Goal: Task Accomplishment & Management: Complete application form

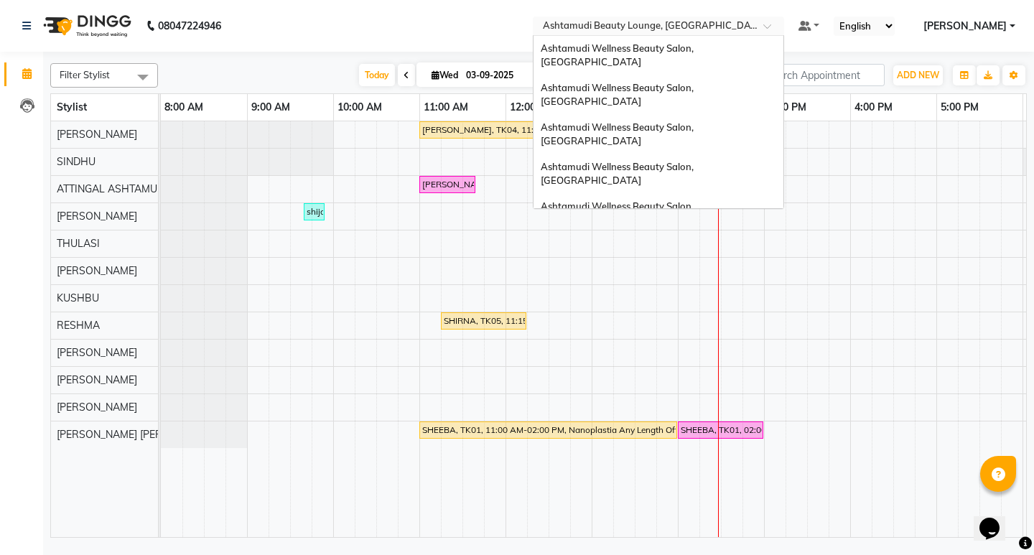
click at [784, 32] on div at bounding box center [658, 27] width 251 height 14
click at [757, 36] on div "Ashtamudi Wellness Beauty Salon, [GEOGRAPHIC_DATA]" at bounding box center [658, 55] width 250 height 39
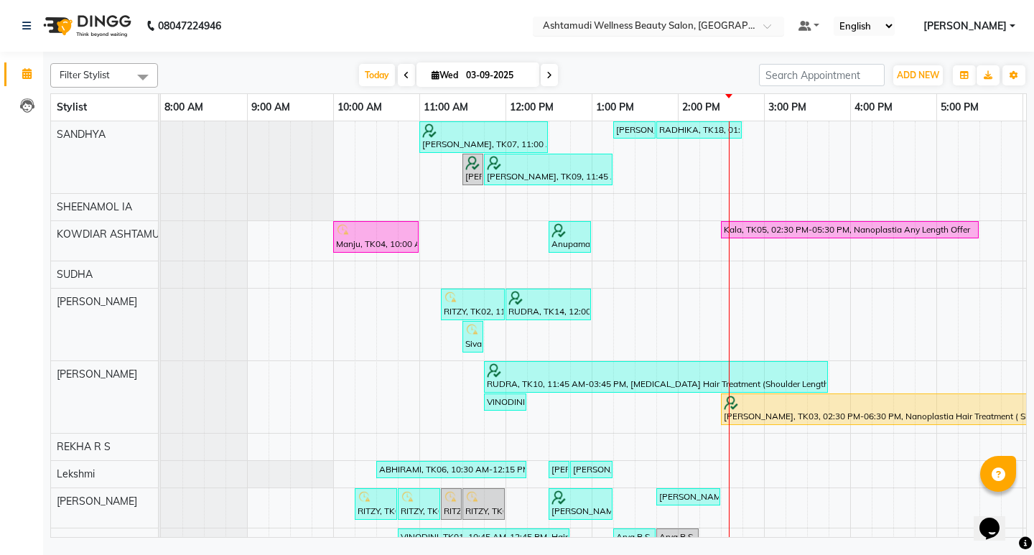
click at [748, 29] on input "text" at bounding box center [644, 27] width 208 height 14
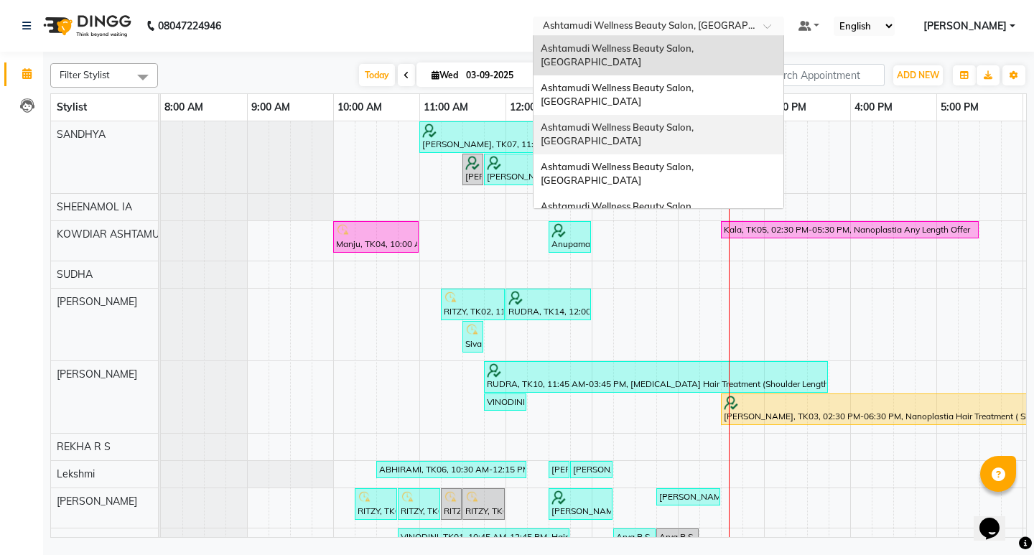
click at [696, 121] on span "Ashtamudi Wellness Beauty Salon, [GEOGRAPHIC_DATA]" at bounding box center [618, 134] width 155 height 26
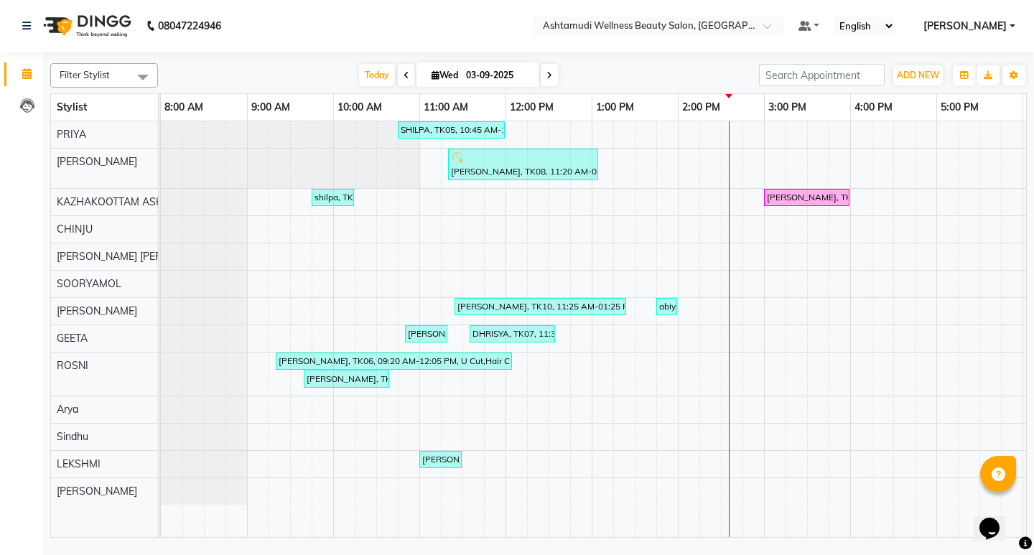
click at [546, 75] on icon at bounding box center [549, 75] width 6 height 9
type input "04-09-2025"
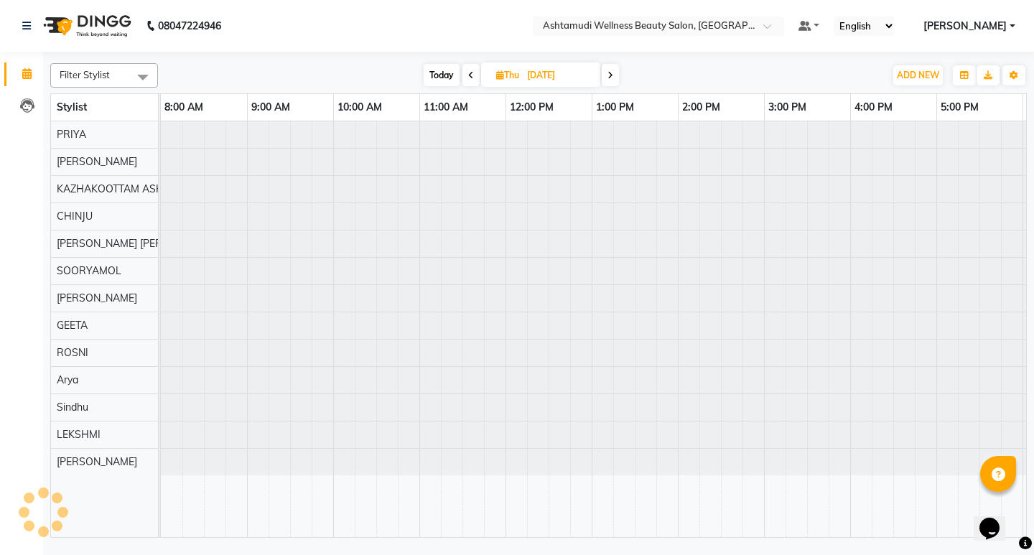
click at [546, 75] on input "04-09-2025" at bounding box center [559, 76] width 72 height 22
select select "9"
select select "2025"
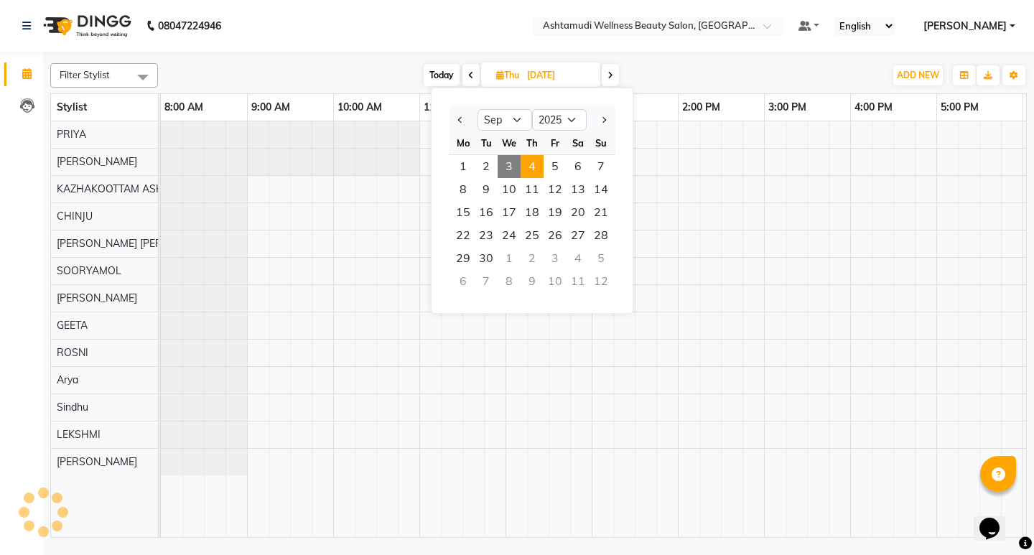
scroll to position [0, 255]
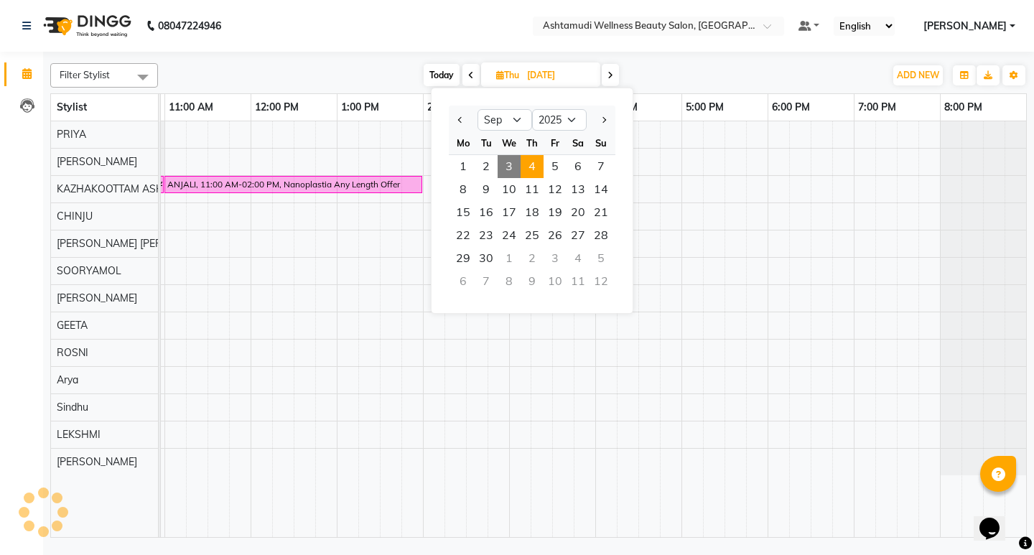
click at [546, 75] on input "04-09-2025" at bounding box center [559, 76] width 72 height 22
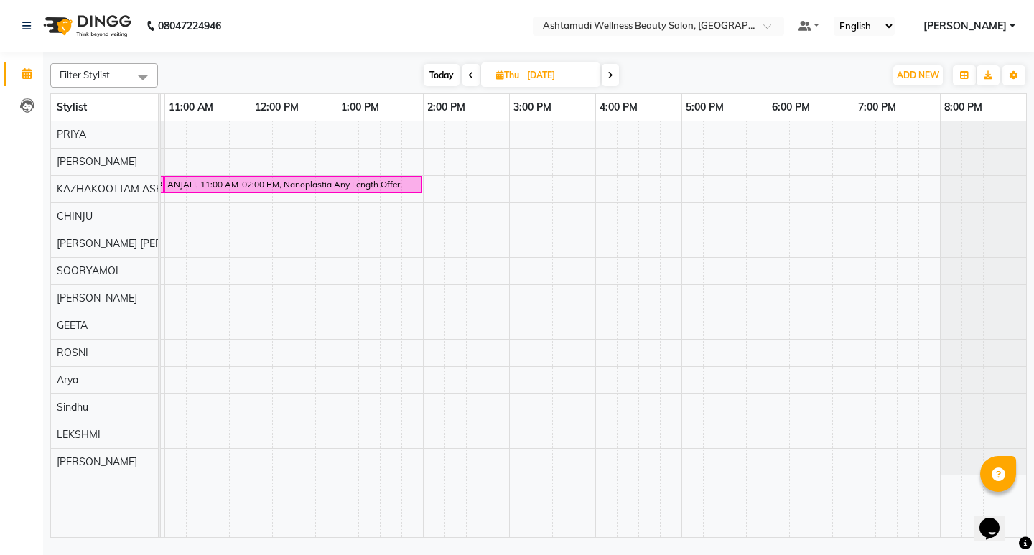
click at [557, 77] on input "04-09-2025" at bounding box center [559, 76] width 72 height 22
select select "9"
select select "2025"
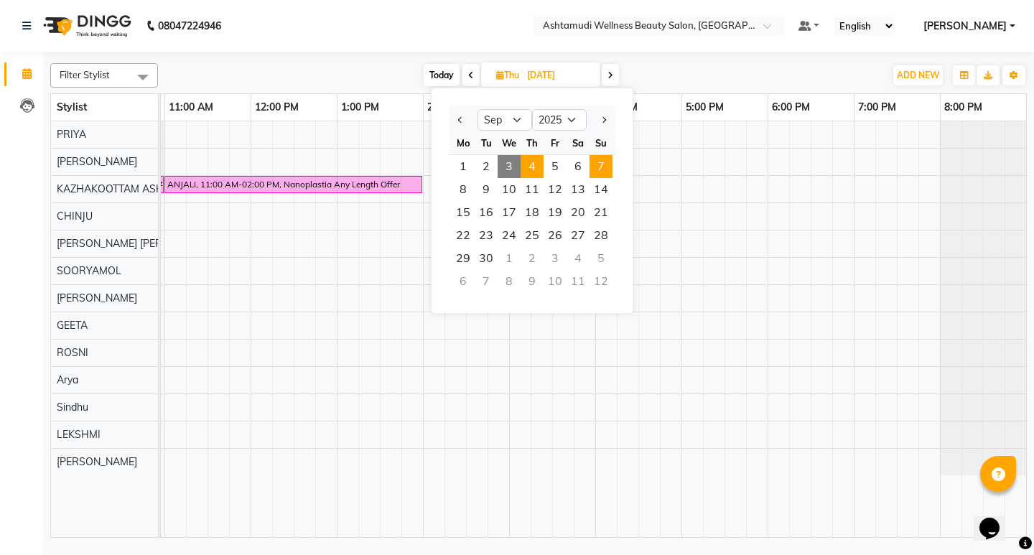
click at [608, 166] on span "7" at bounding box center [600, 166] width 23 height 23
type input "07-09-2025"
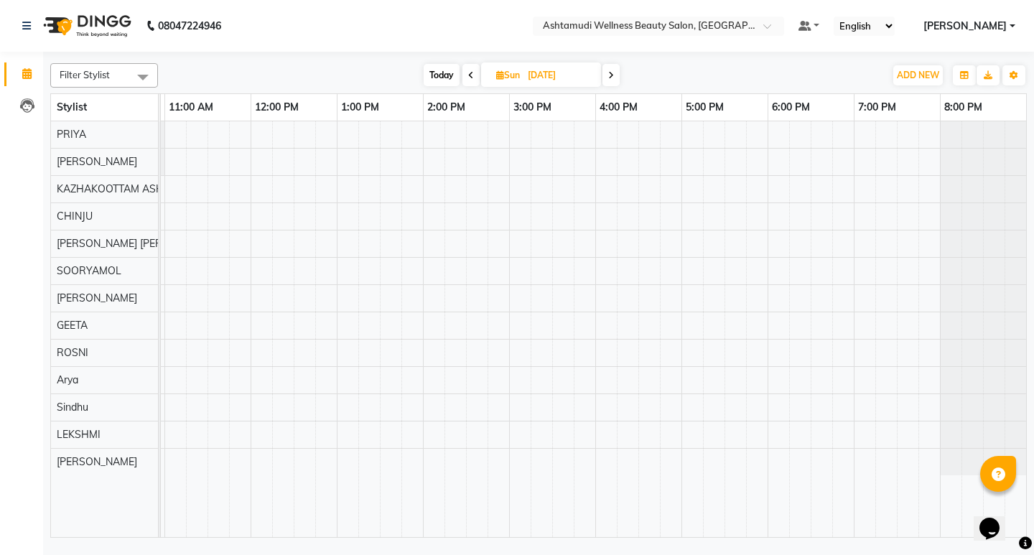
scroll to position [0, 0]
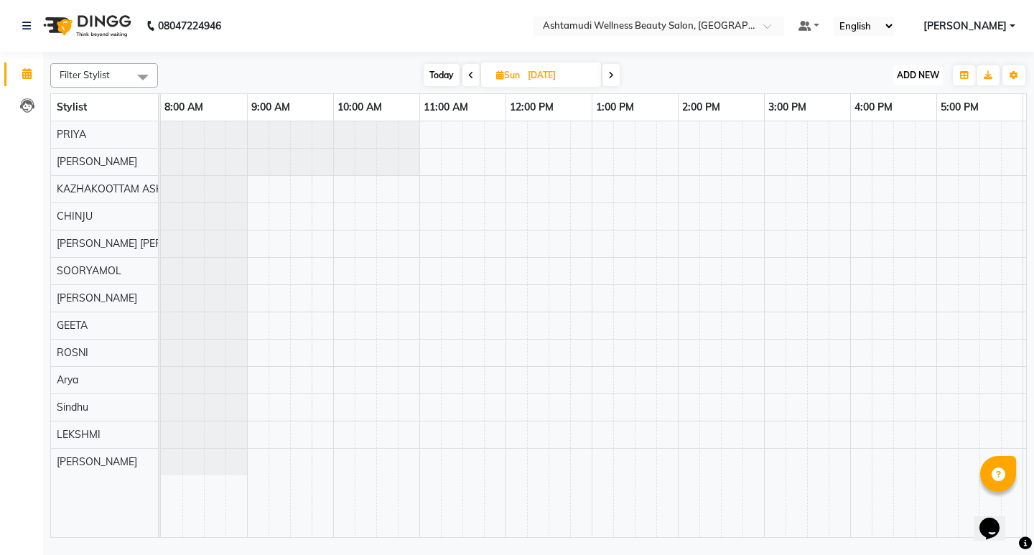
click at [925, 70] on span "ADD NEW" at bounding box center [918, 75] width 42 height 11
click at [913, 101] on button "Add Appointment" at bounding box center [884, 102] width 113 height 19
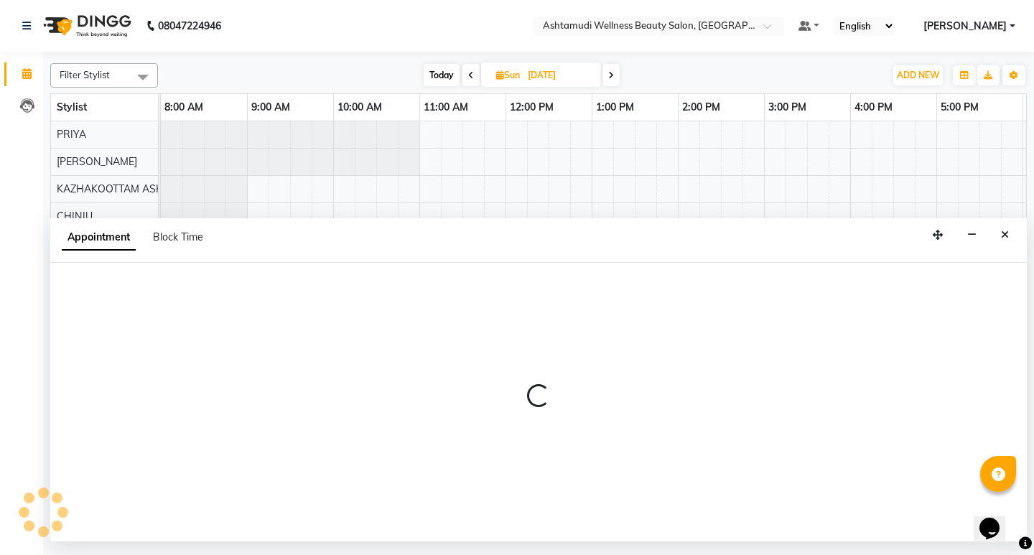
select select "tentative"
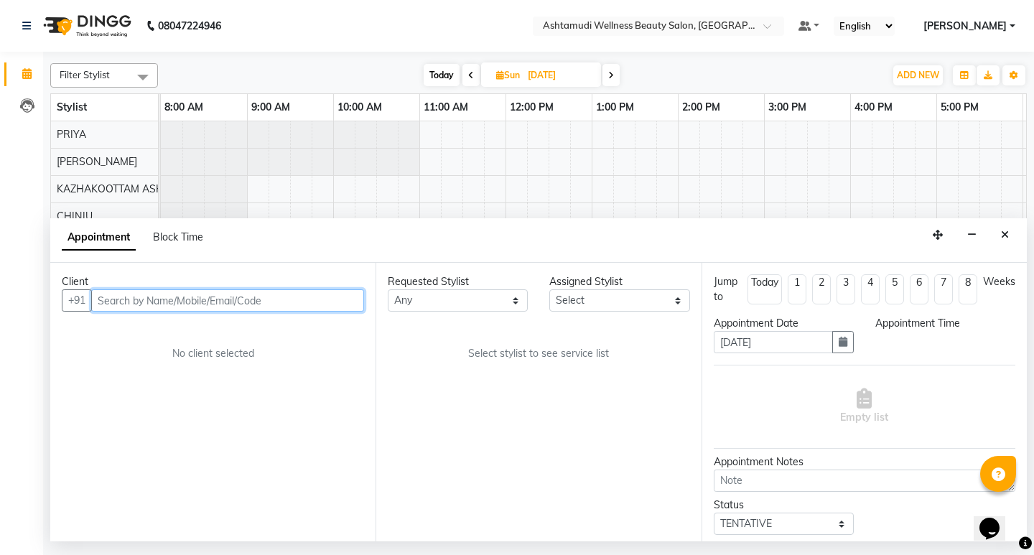
select select "540"
click at [317, 301] on input "text" at bounding box center [227, 300] width 273 height 22
paste input "7559821196"
type input "7559821196"
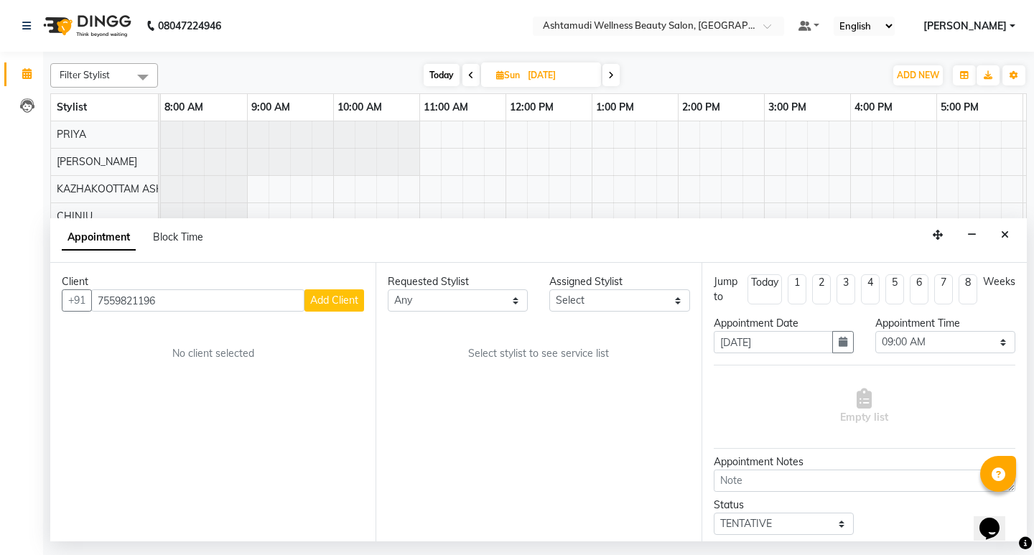
click at [332, 299] on span "Add Client" at bounding box center [334, 300] width 48 height 13
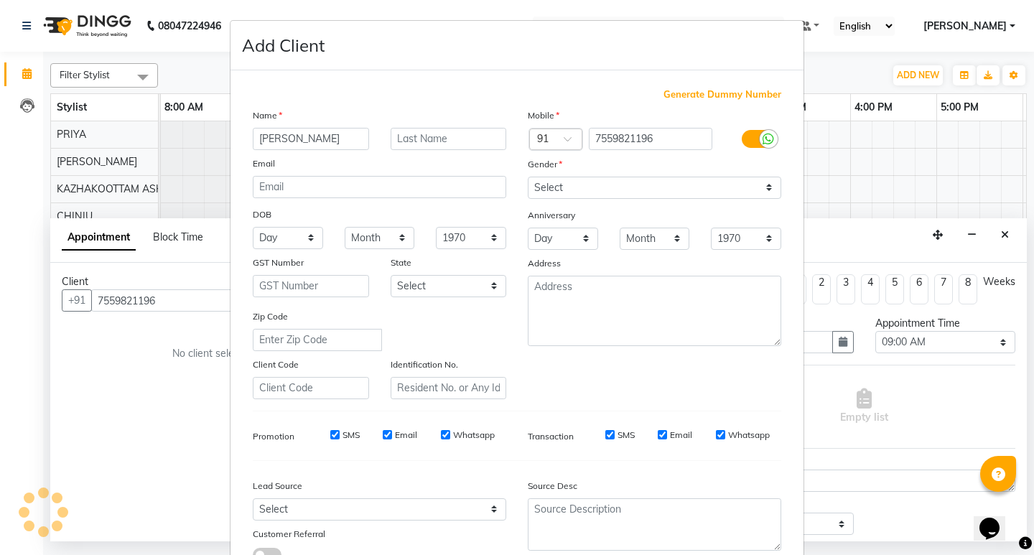
type input "ATHIRA"
click at [411, 141] on input "text" at bounding box center [449, 139] width 116 height 22
type input "SAJU"
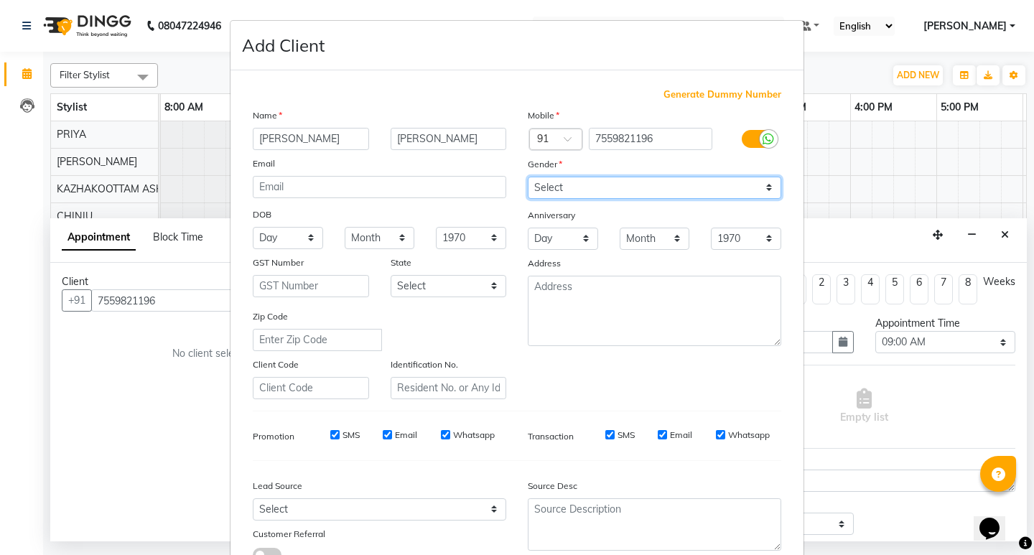
click at [588, 186] on select "Select Male Female Other Prefer Not To Say" at bounding box center [654, 188] width 253 height 22
select select "female"
click at [528, 177] on select "Select Male Female Other Prefer Not To Say" at bounding box center [654, 188] width 253 height 22
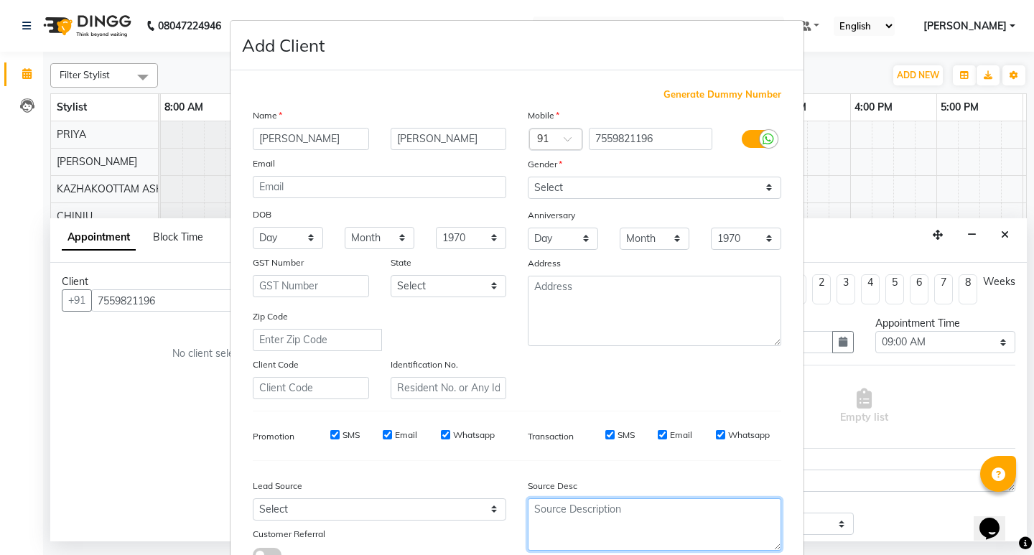
click at [602, 500] on textarea at bounding box center [654, 524] width 253 height 52
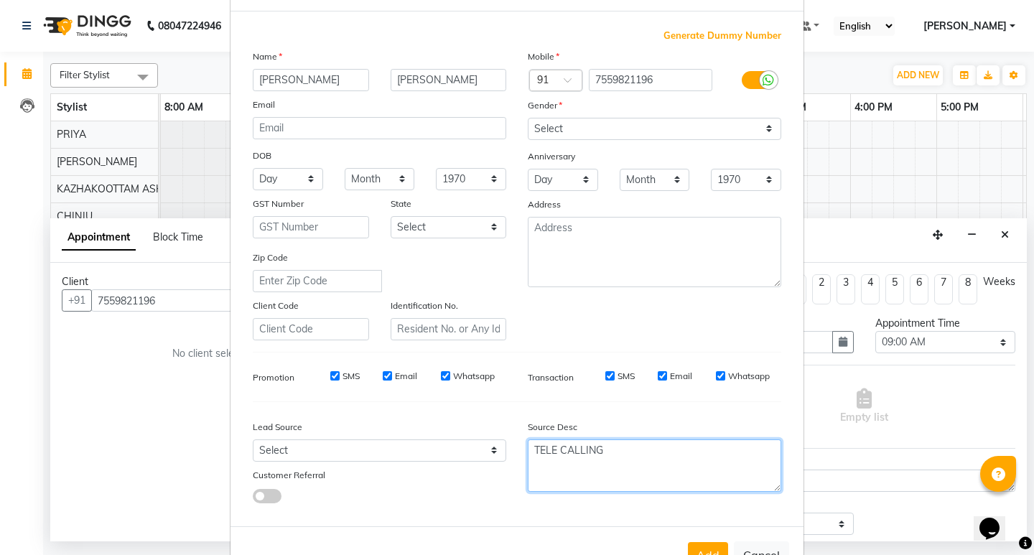
scroll to position [108, 0]
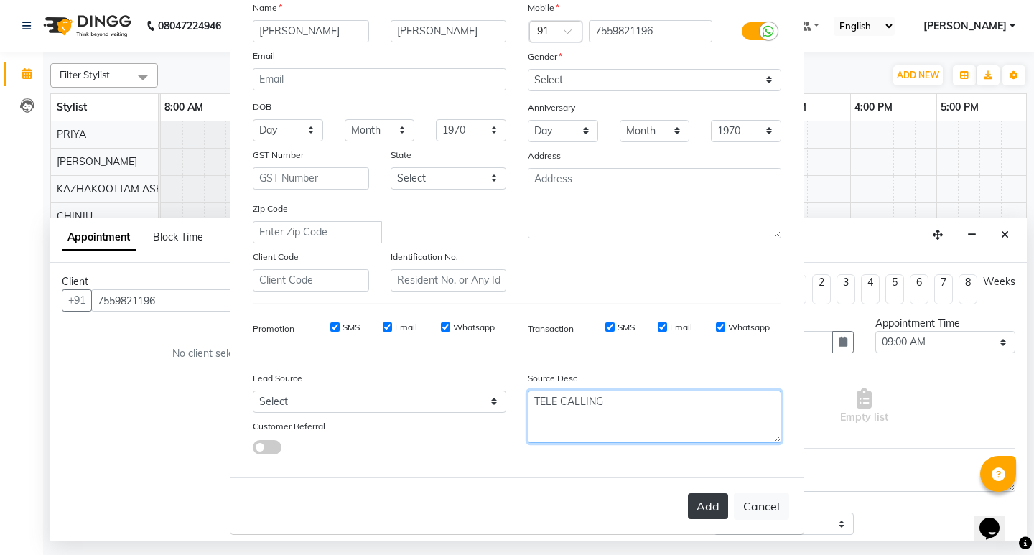
type textarea "TELE CALLING"
click at [706, 508] on button "Add" at bounding box center [708, 506] width 40 height 26
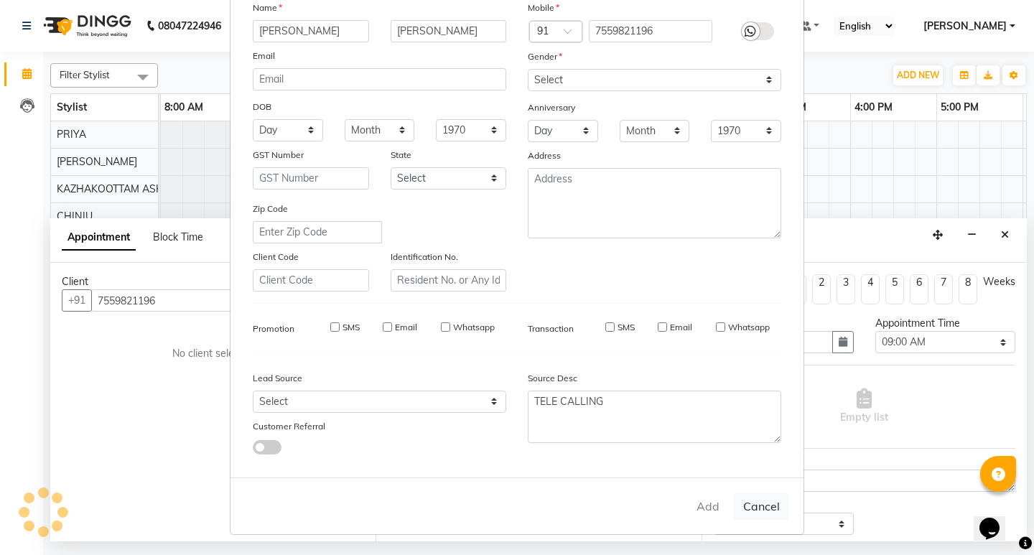
type input "75******96"
select select
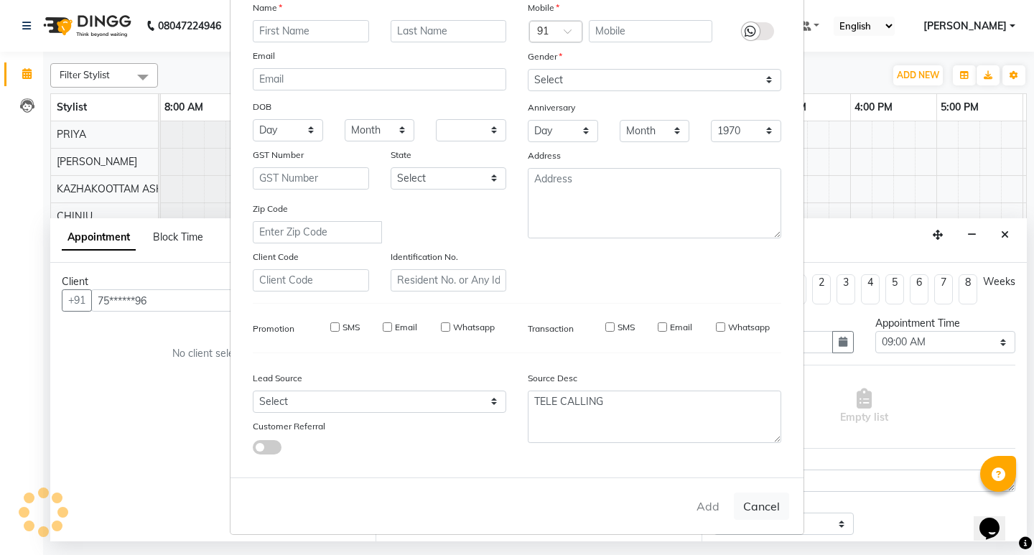
select select
checkbox input "false"
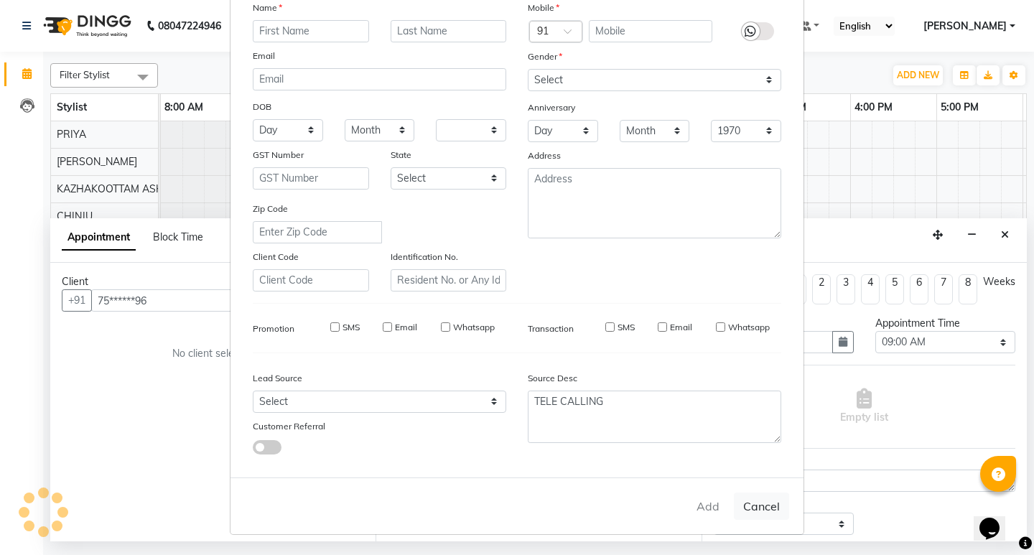
checkbox input "false"
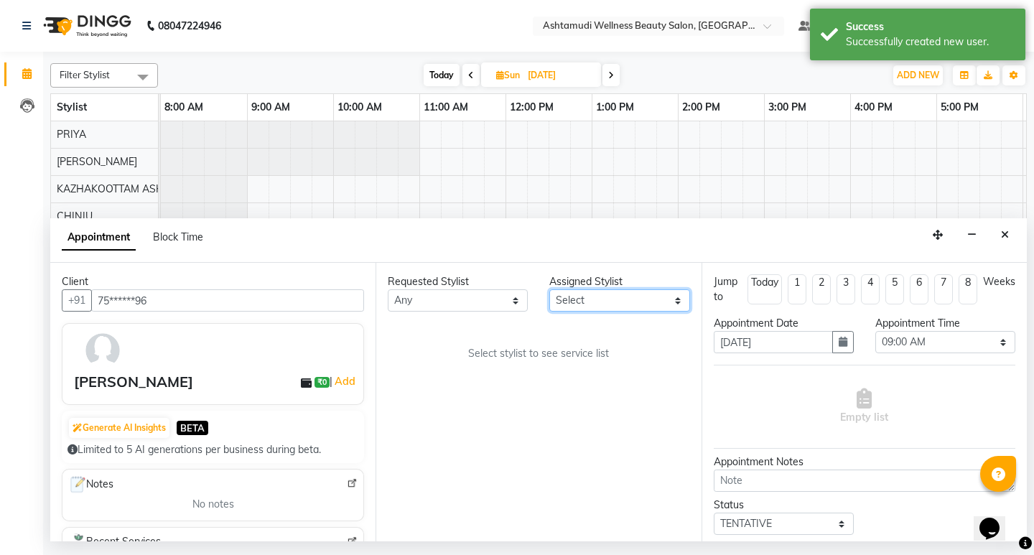
click at [642, 291] on select "Select Arya CHINJU GEETA KAZHAKOOTTAM ASHTAMUDI KRISHNA LEKSHMI MADONNA MICHAEL…" at bounding box center [619, 300] width 140 height 22
select select "27528"
click at [549, 289] on select "Select Arya CHINJU GEETA KAZHAKOOTTAM ASHTAMUDI KRISHNA LEKSHMI MADONNA MICHAEL…" at bounding box center [619, 300] width 140 height 22
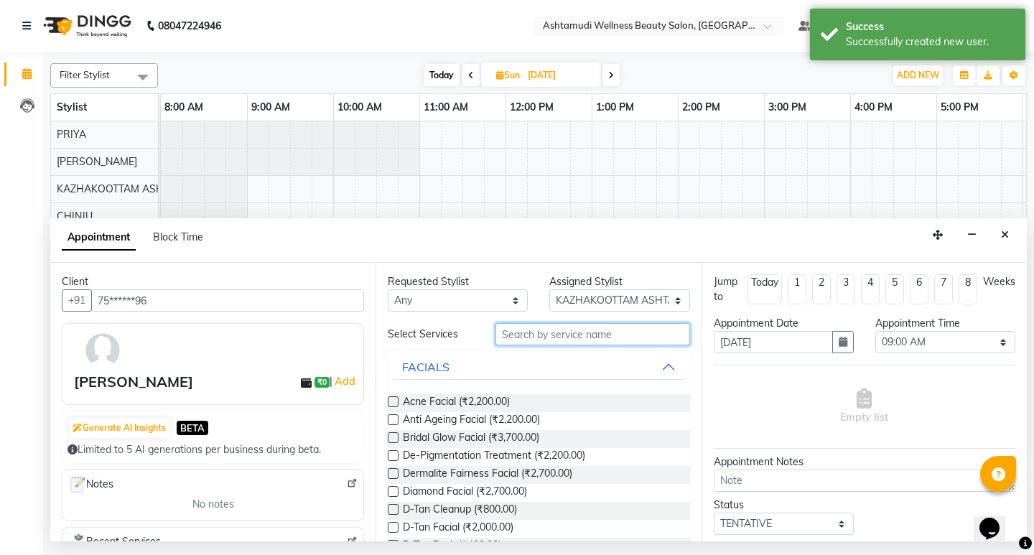
click at [579, 327] on input "text" at bounding box center [592, 334] width 194 height 22
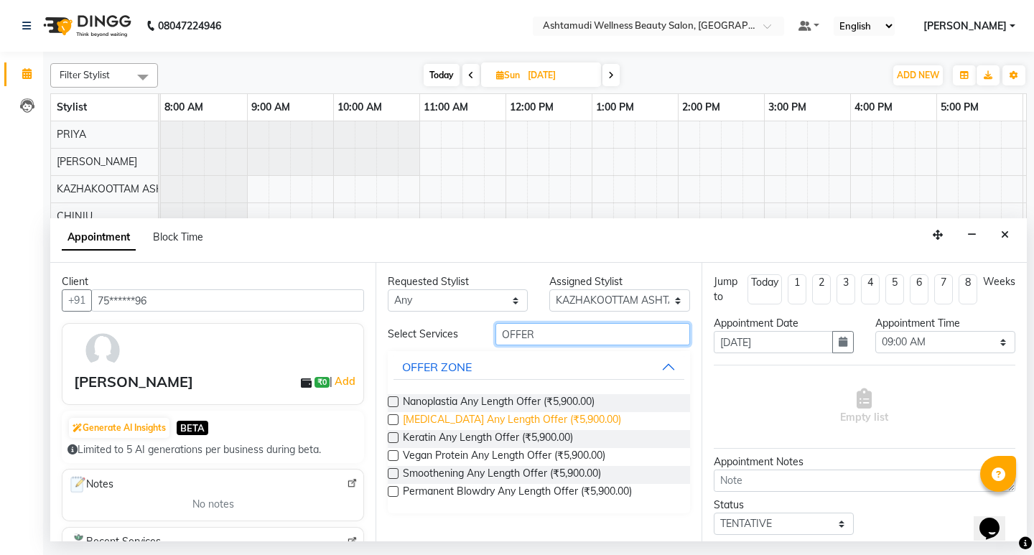
type input "OFFER"
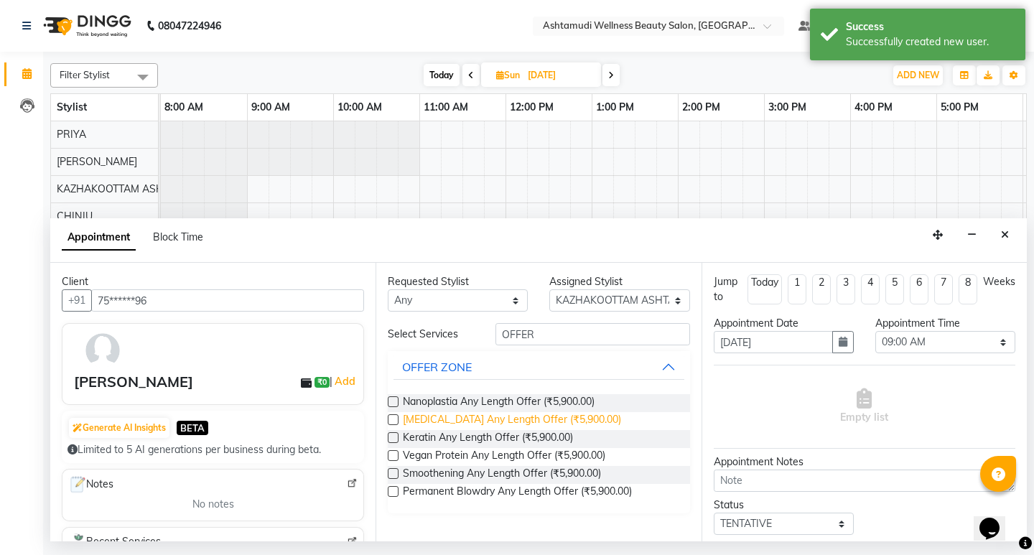
click at [564, 421] on span "Botox Any Length Offer (₹5,900.00)" at bounding box center [512, 421] width 218 height 18
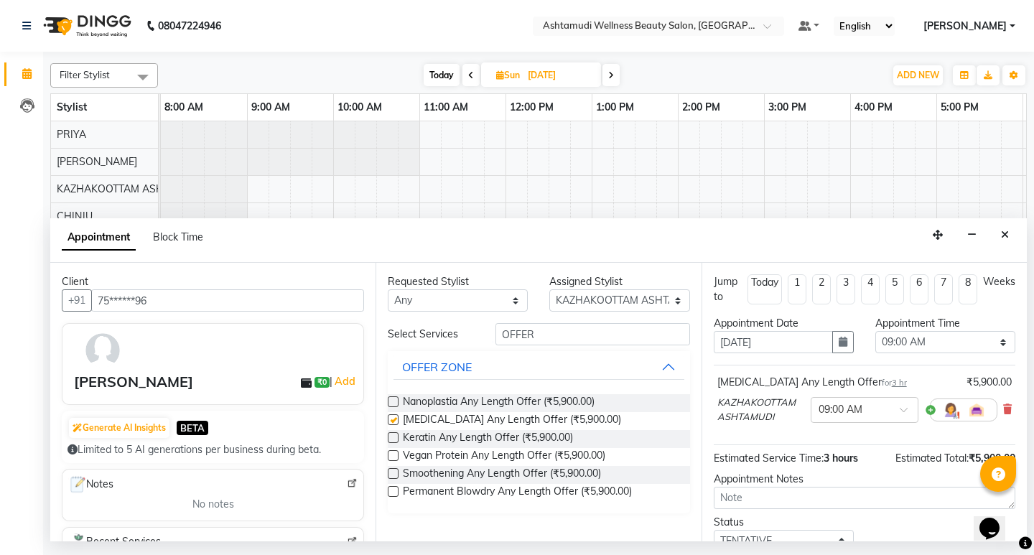
checkbox input "false"
click at [930, 335] on select "Select 09:00 AM 09:15 AM 09:30 AM 09:45 AM 10:00 AM 10:15 AM 10:30 AM 10:45 AM …" at bounding box center [945, 342] width 140 height 22
select select "780"
click at [875, 331] on select "Select 09:00 AM 09:15 AM 09:30 AM 09:45 AM 10:00 AM 10:15 AM 10:30 AM 10:45 AM …" at bounding box center [945, 342] width 140 height 22
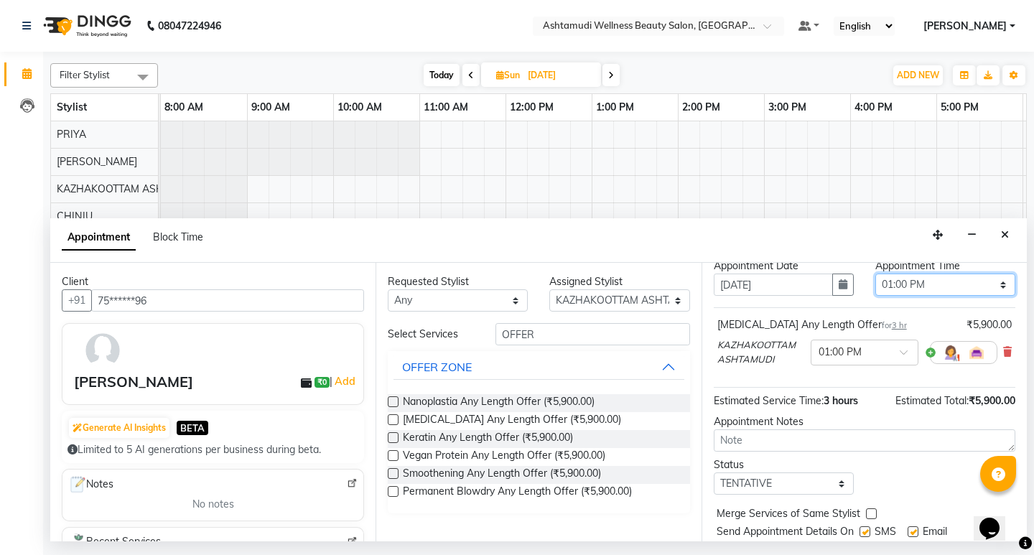
scroll to position [101, 0]
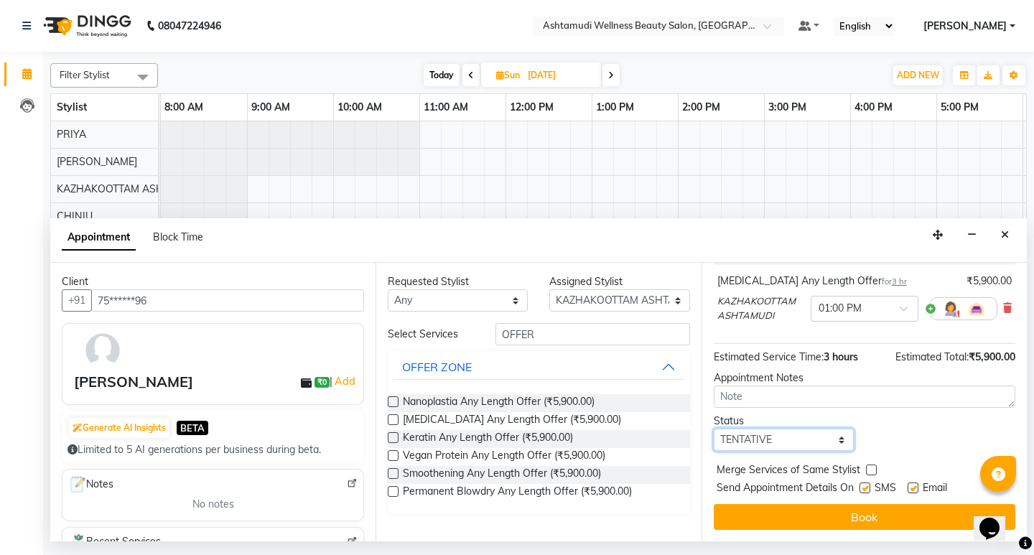
click at [822, 440] on select "Select TENTATIVE CONFIRM UPCOMING" at bounding box center [784, 440] width 140 height 22
select select "confirm booking"
click at [714, 429] on select "Select TENTATIVE CONFIRM UPCOMING" at bounding box center [784, 440] width 140 height 22
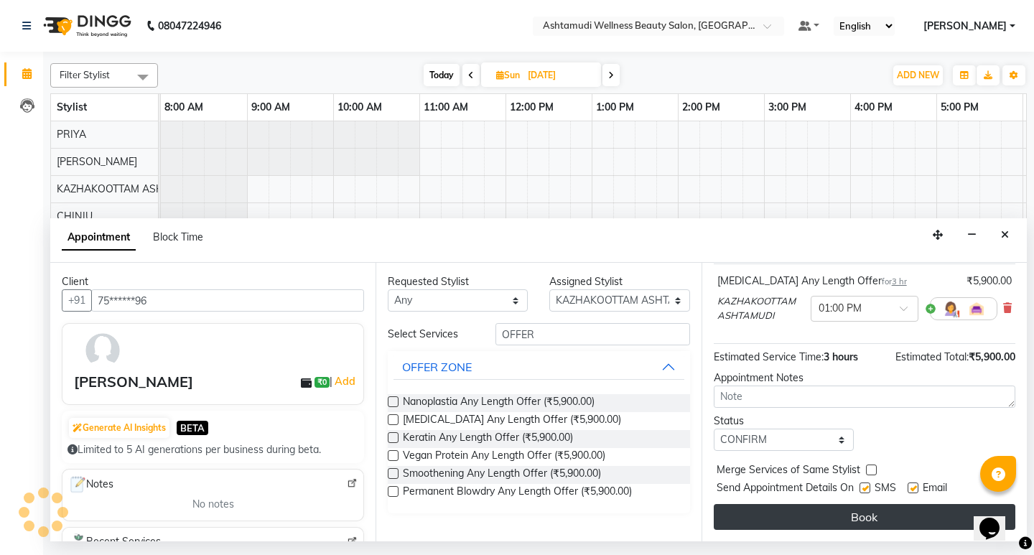
click at [893, 517] on button "Book" at bounding box center [864, 517] width 301 height 26
